Goal: Transaction & Acquisition: Purchase product/service

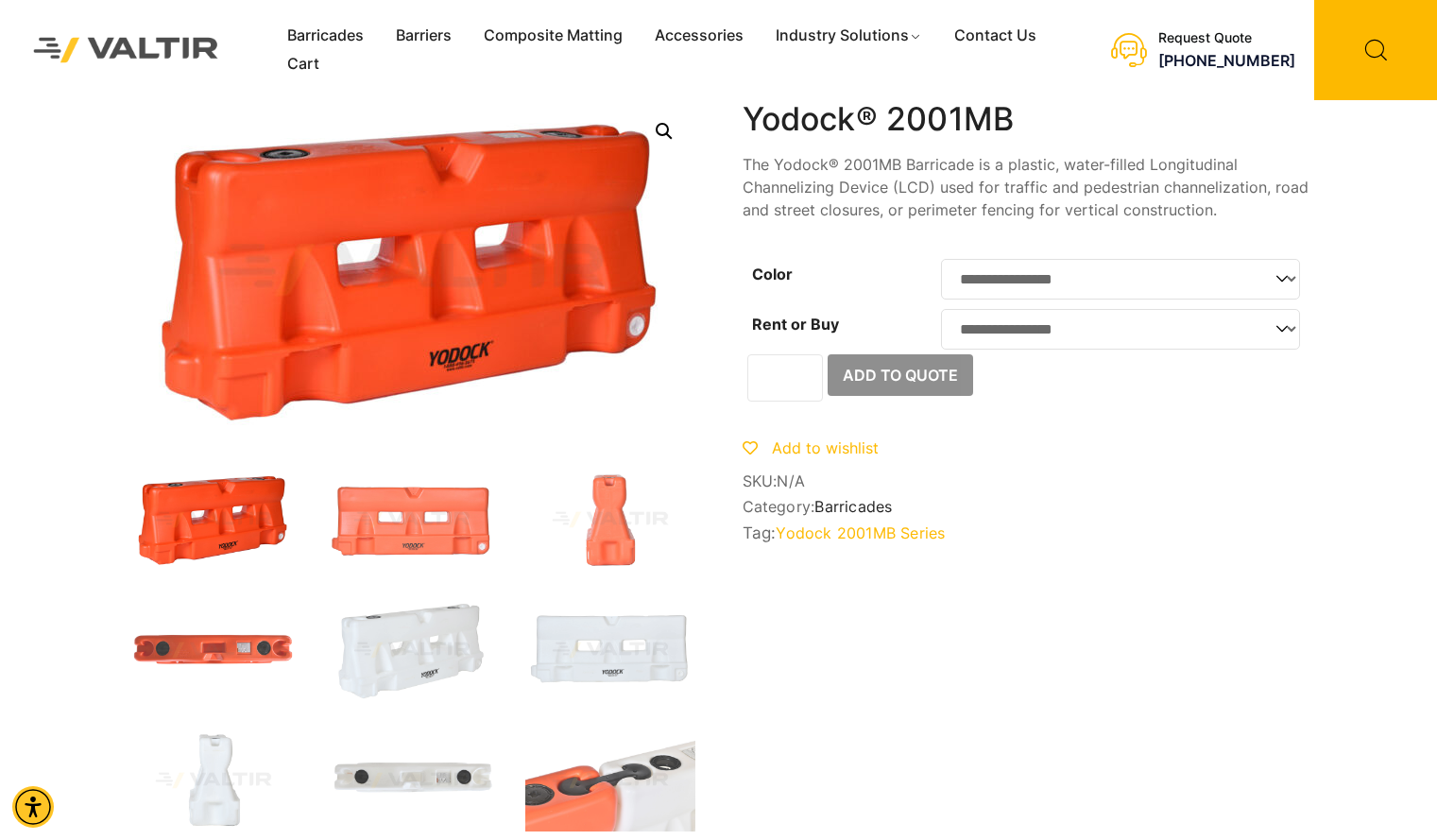
click at [173, 34] on img at bounding box center [126, 49] width 224 height 63
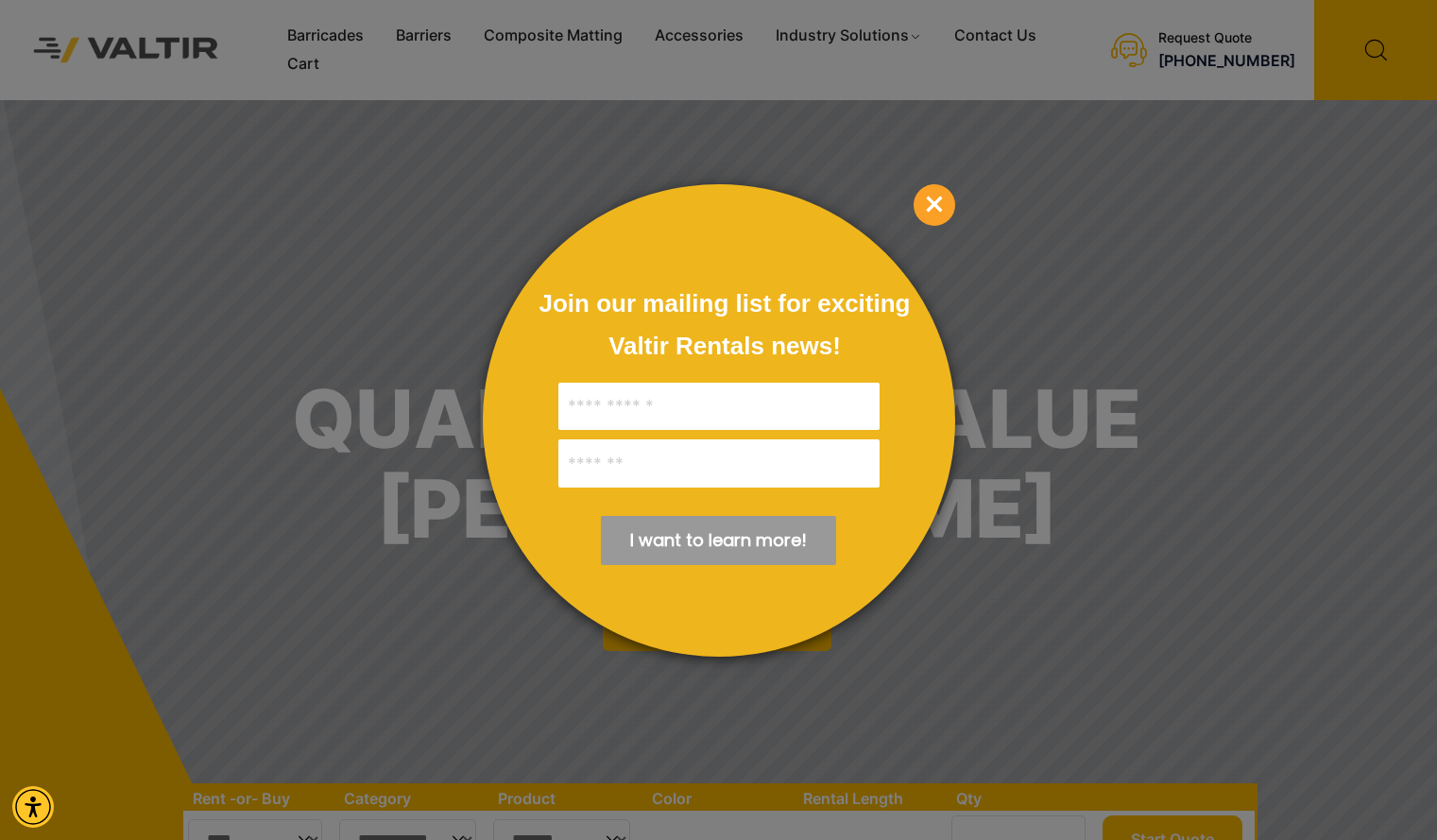
click at [936, 207] on span "×" at bounding box center [934, 204] width 42 height 42
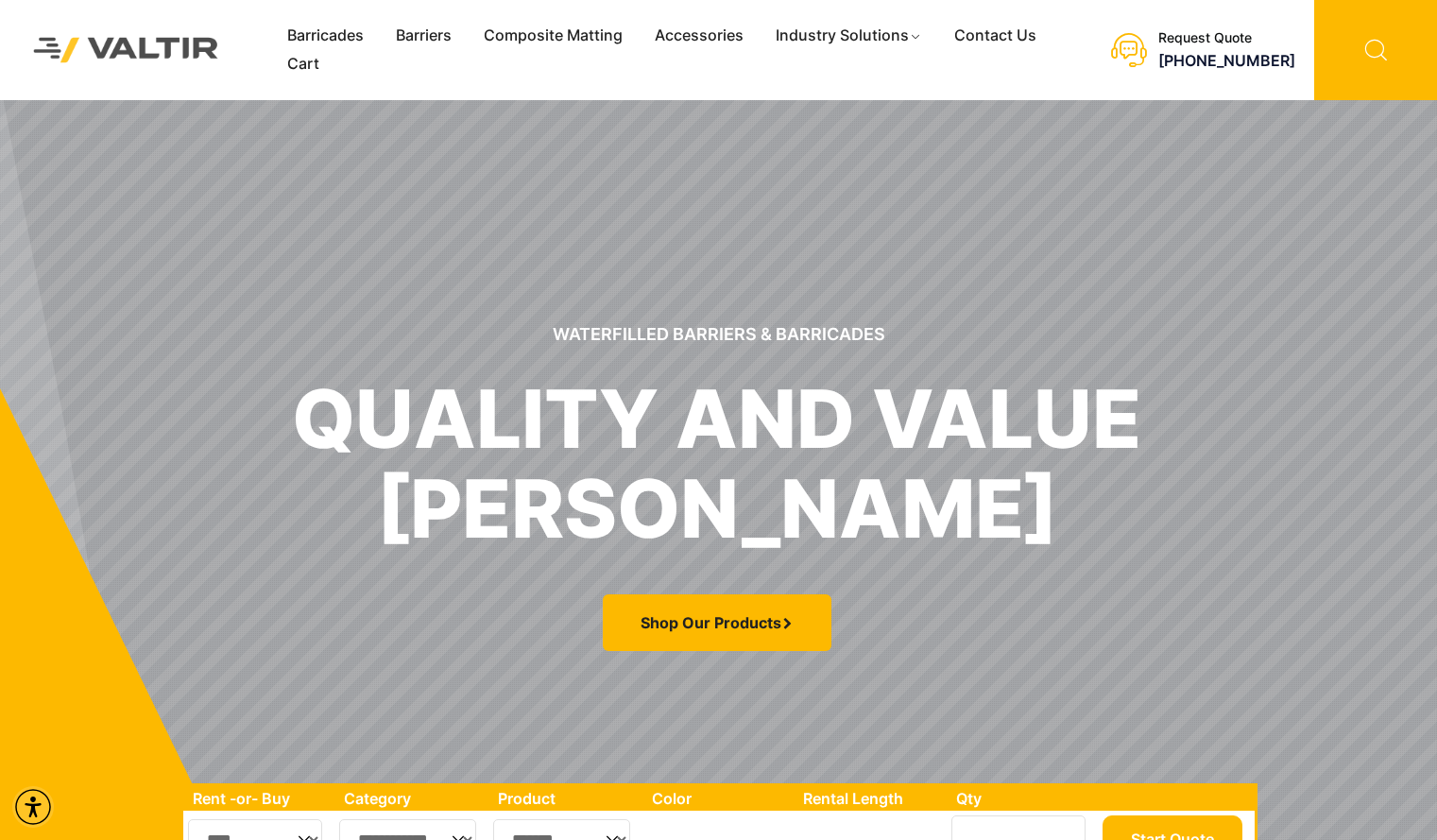
click at [1360, 45] on icon at bounding box center [1375, 49] width 123 height 100
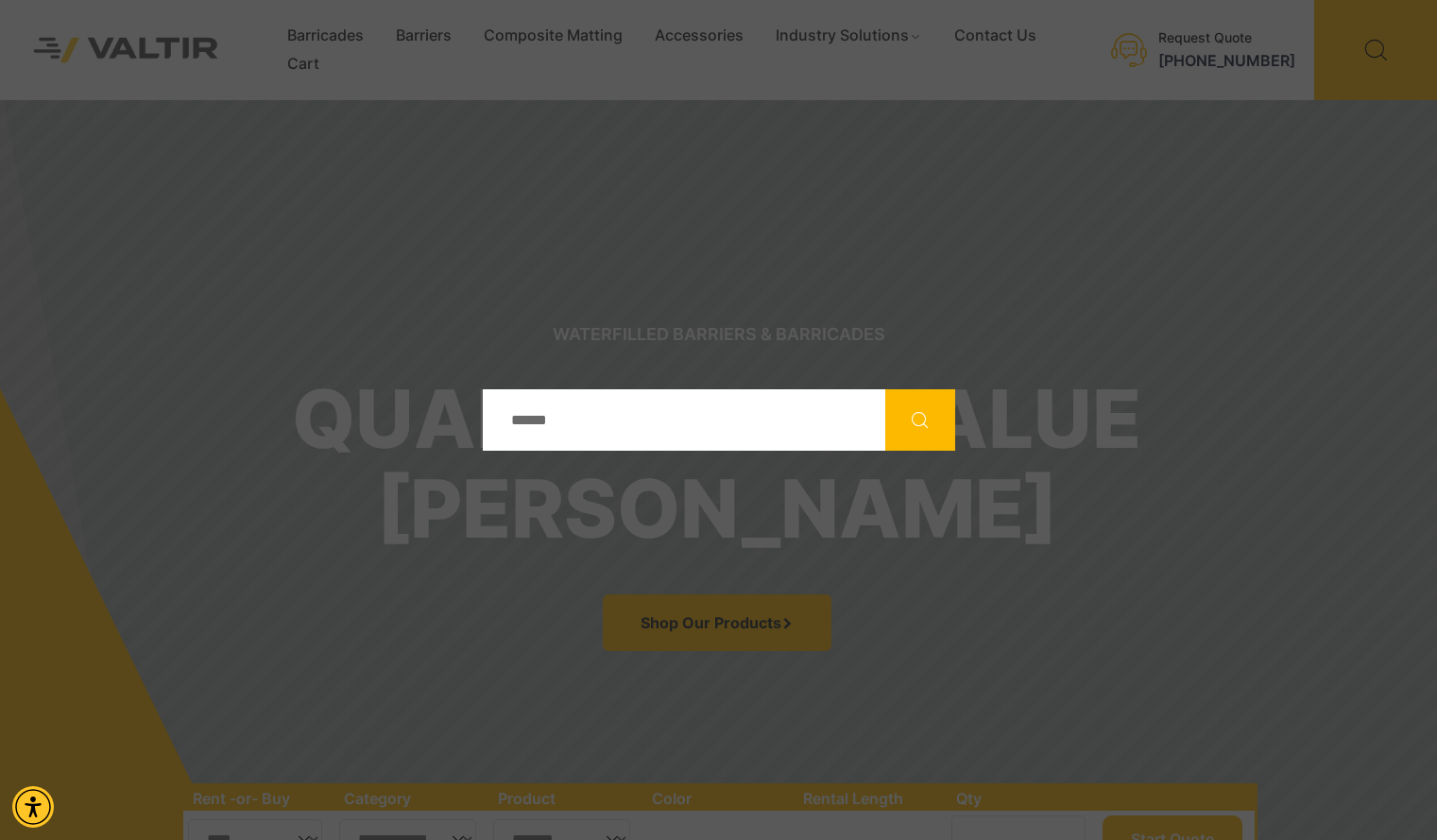
click at [637, 395] on input "Search" at bounding box center [683, 420] width 402 height 61
type input "*******"
click at [885, 389] on button "Search" at bounding box center [920, 420] width 70 height 61
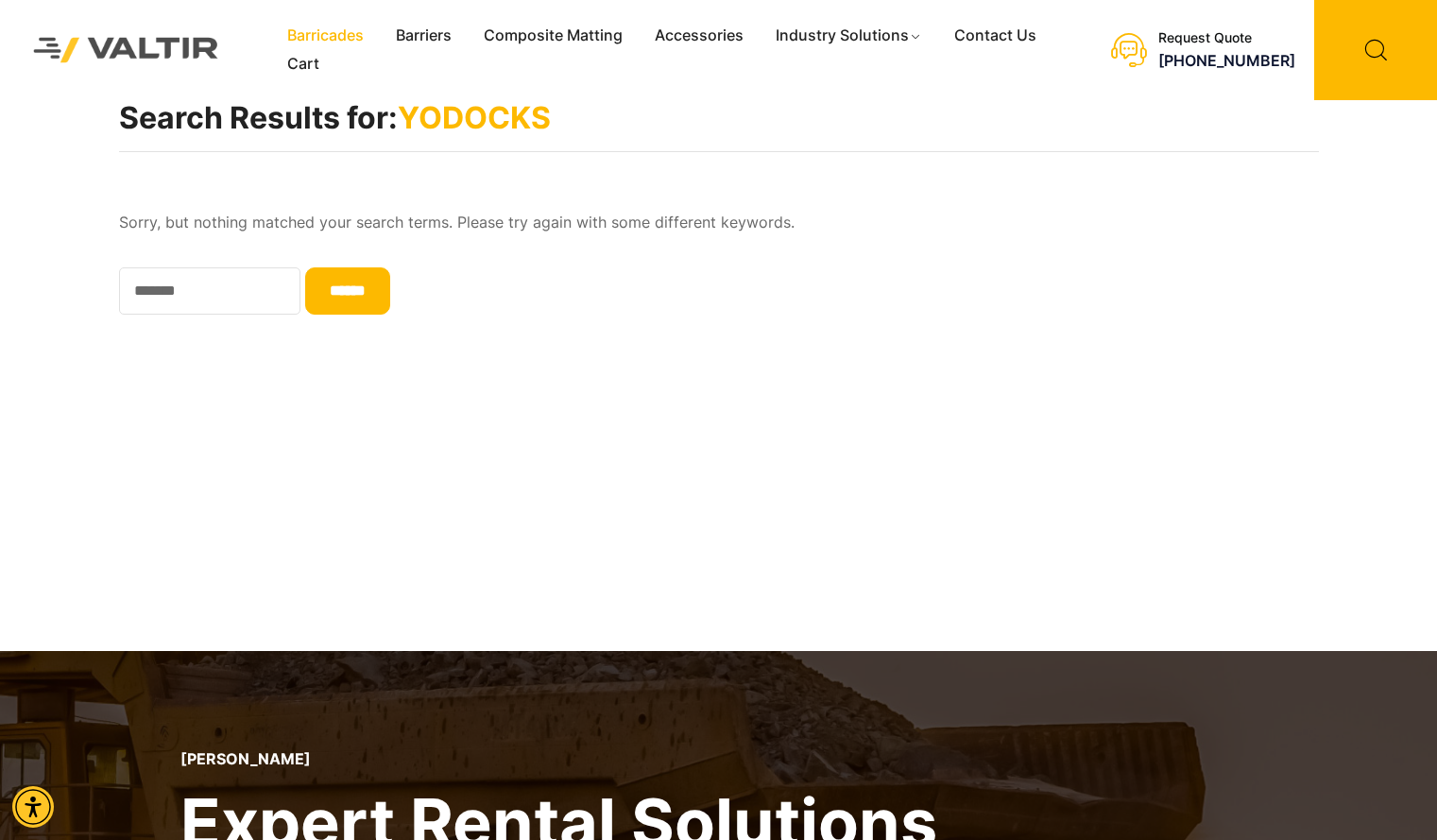
click at [319, 38] on link "Barricades" at bounding box center [326, 35] width 109 height 28
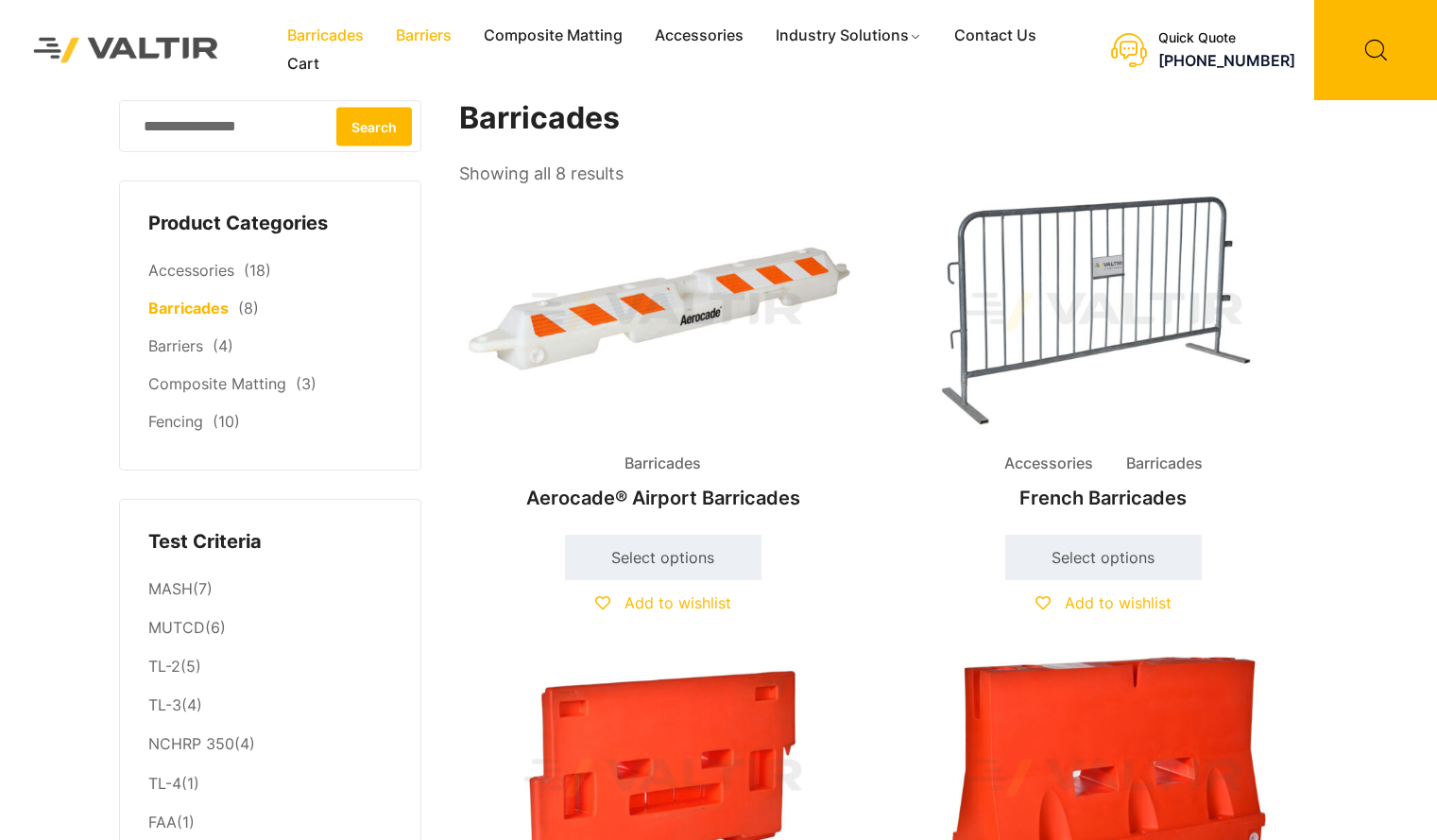
click at [427, 41] on link "Barriers" at bounding box center [423, 35] width 88 height 28
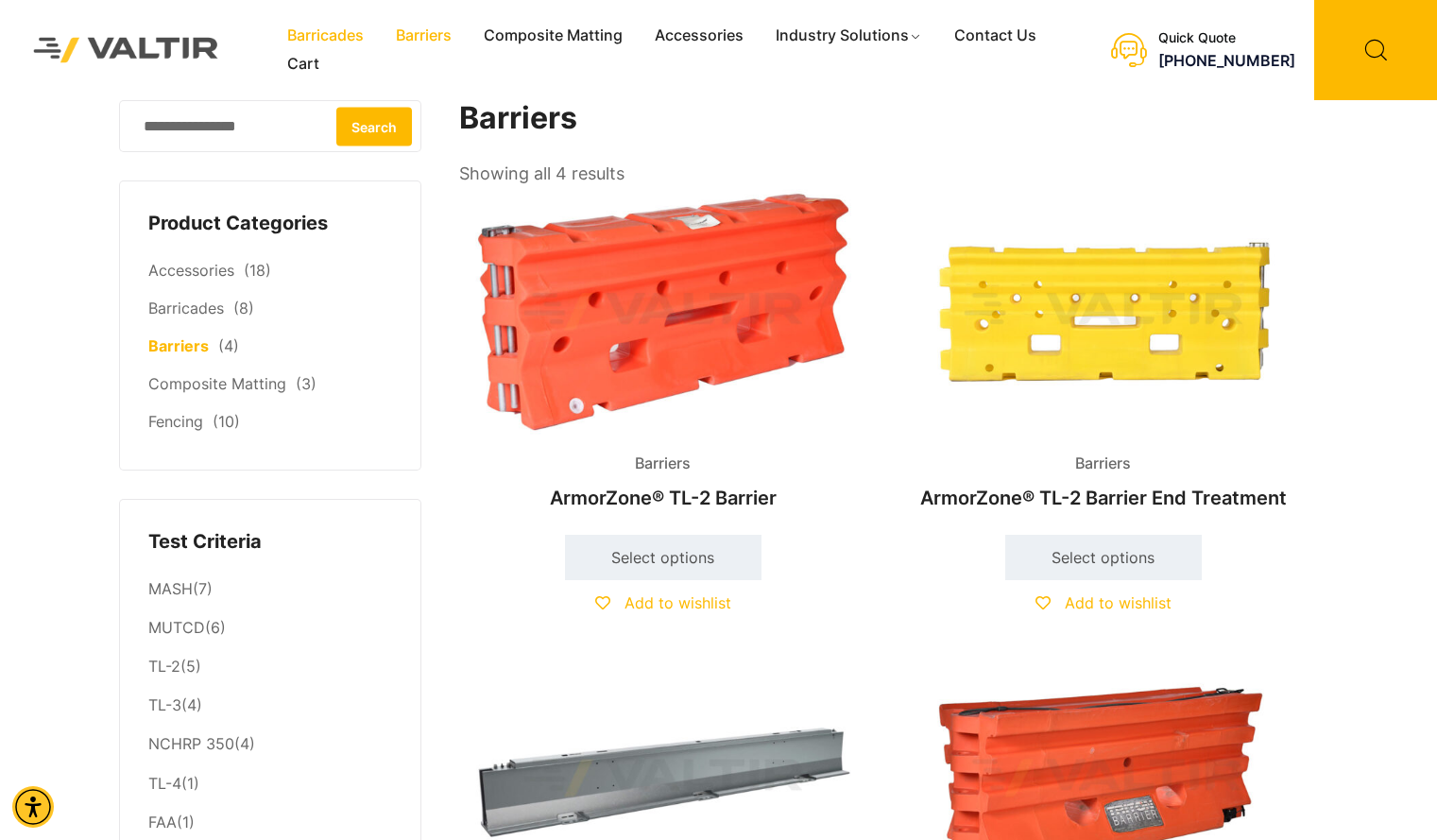
click at [343, 40] on link "Barricades" at bounding box center [326, 35] width 109 height 28
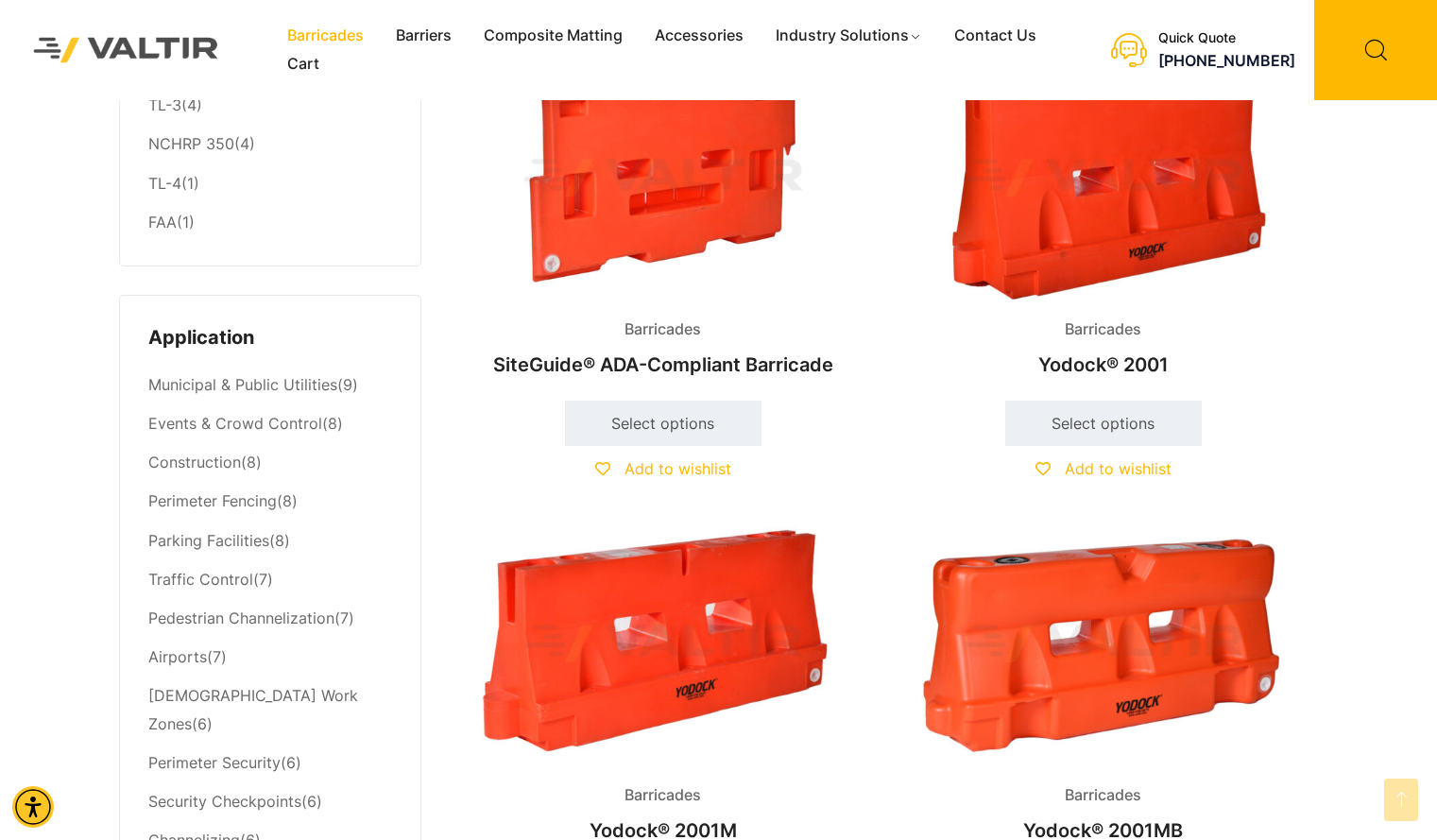
scroll to position [693, 0]
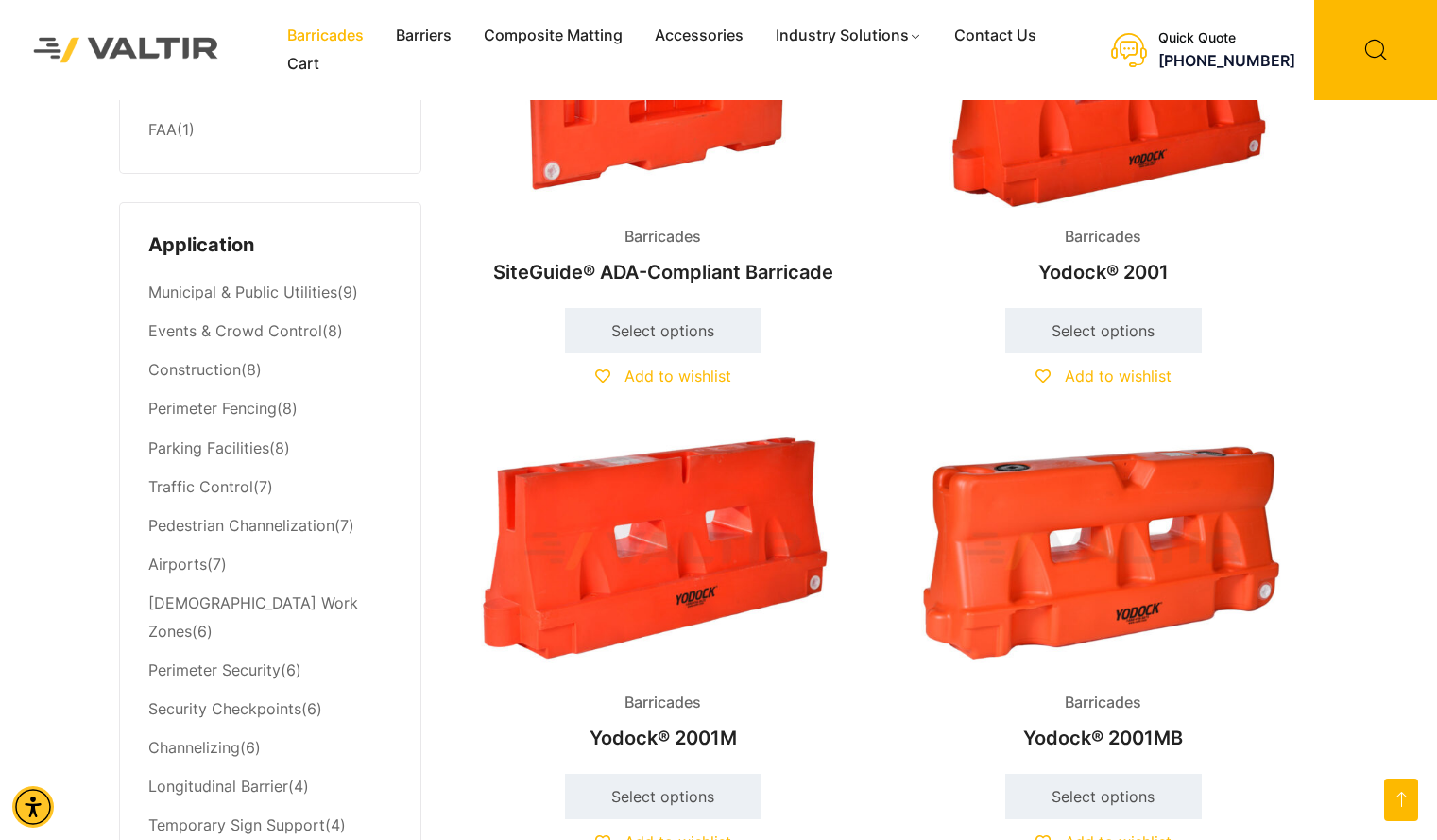
click at [681, 568] on img at bounding box center [663, 551] width 408 height 244
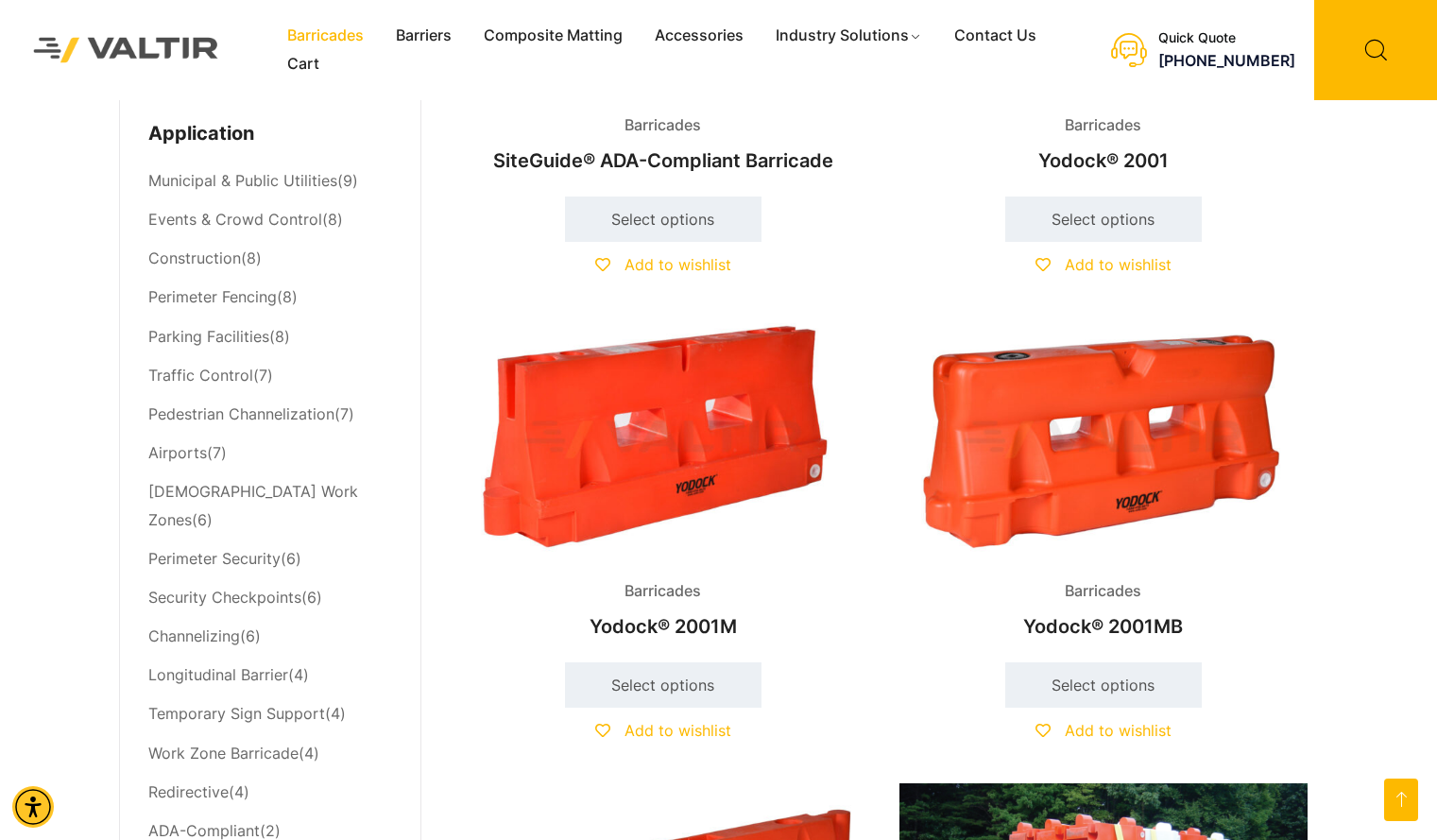
scroll to position [805, 0]
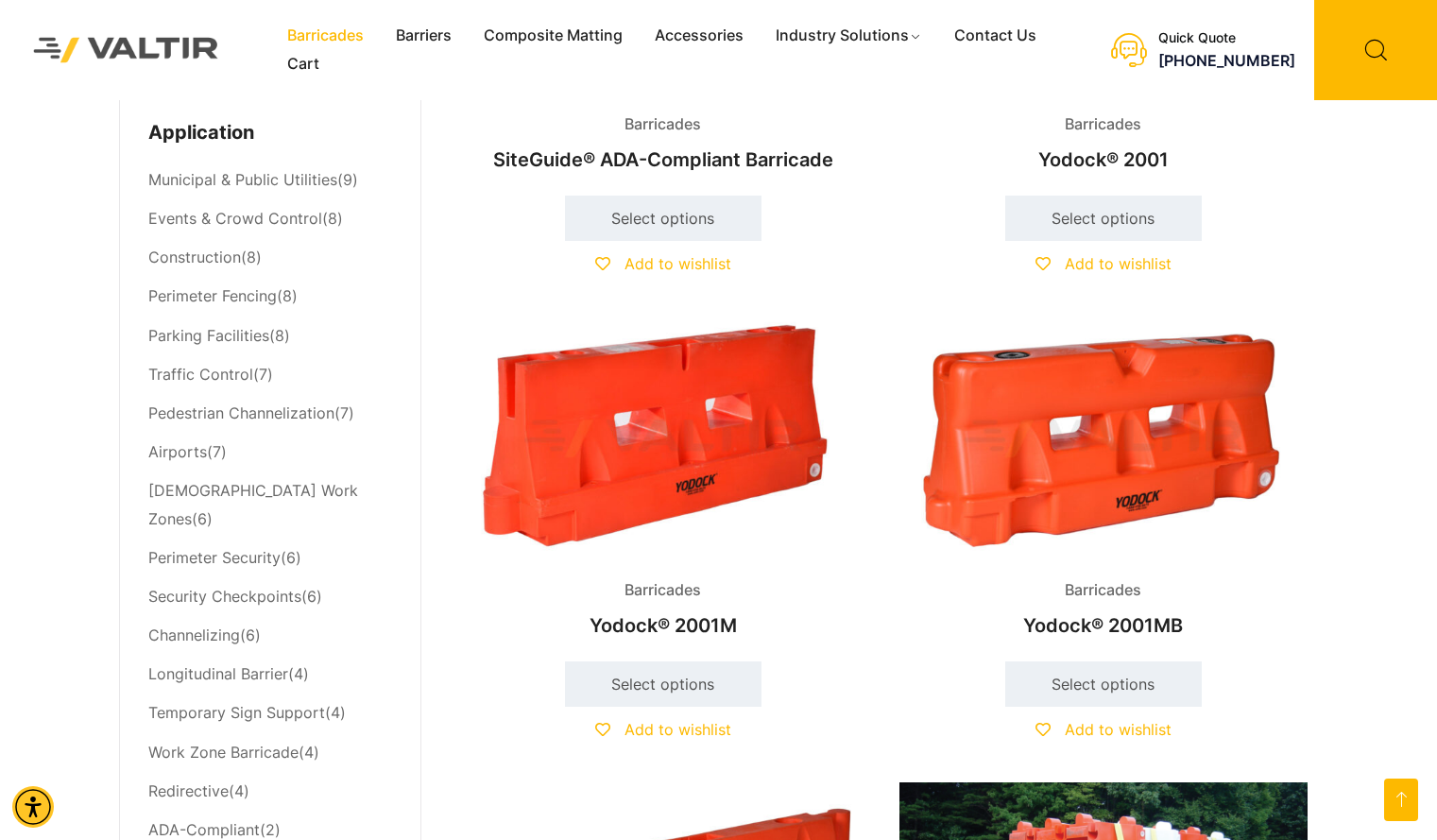
click at [1016, 421] on img at bounding box center [1103, 439] width 408 height 244
